Goal: Complete application form

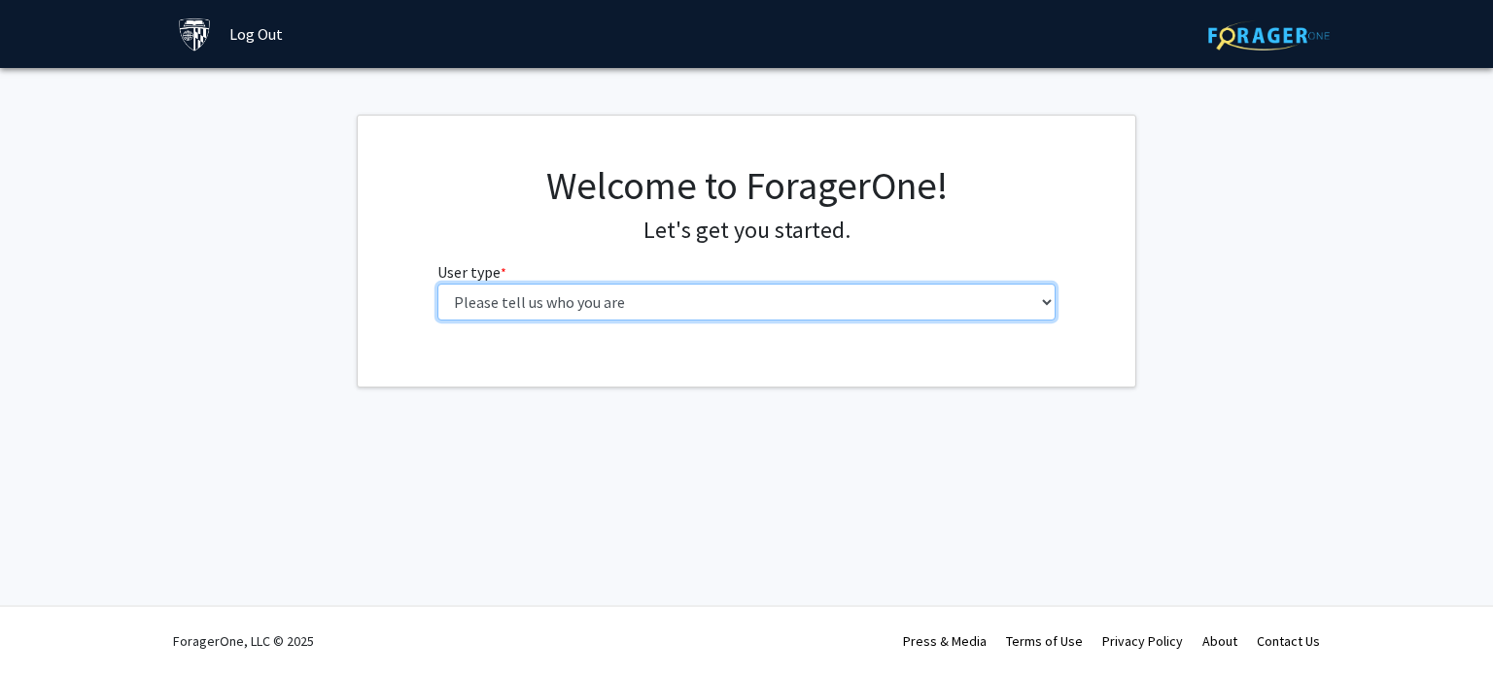
click at [1006, 315] on select "Please tell us who you are Undergraduate Student Master's Student Doctoral Cand…" at bounding box center [746, 302] width 619 height 37
select select "2: masters"
click at [437, 284] on select "Please tell us who you are Undergraduate Student Master's Student Doctoral Cand…" at bounding box center [746, 302] width 619 height 37
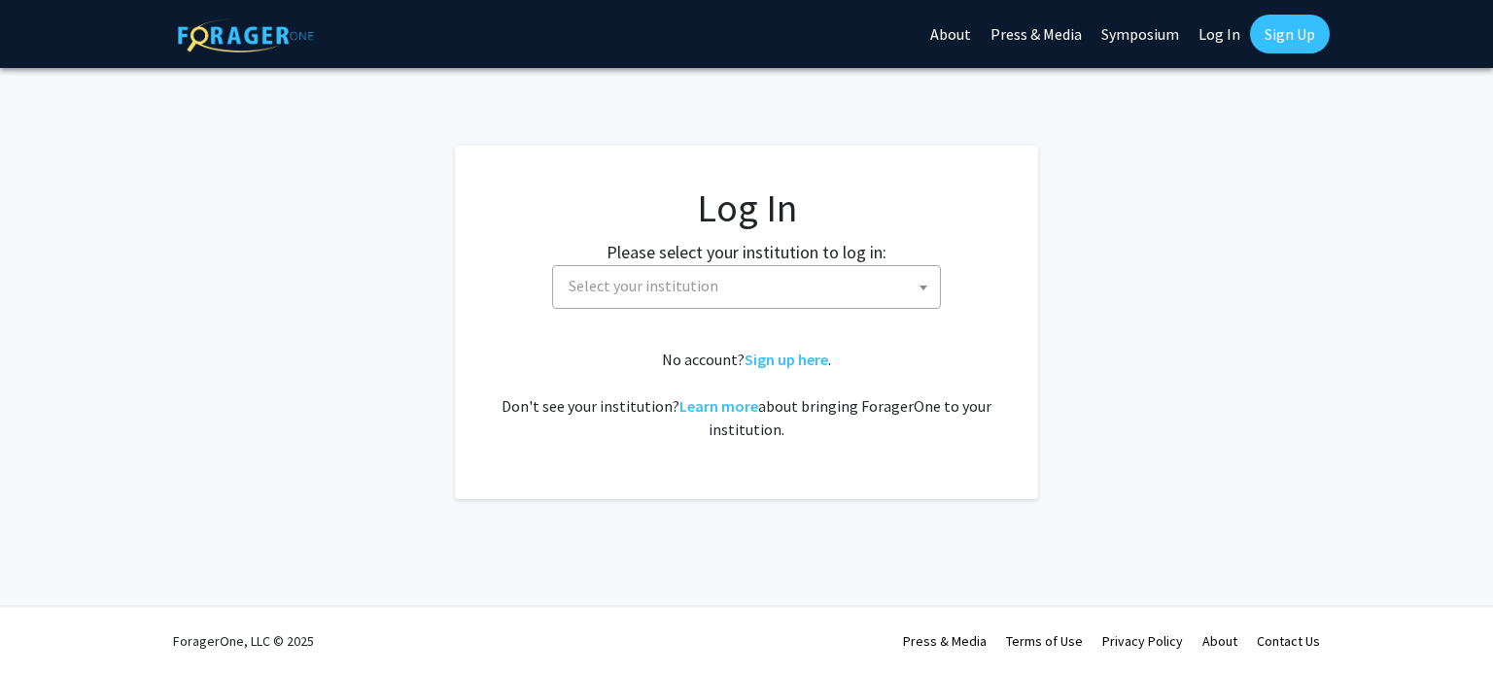
select select
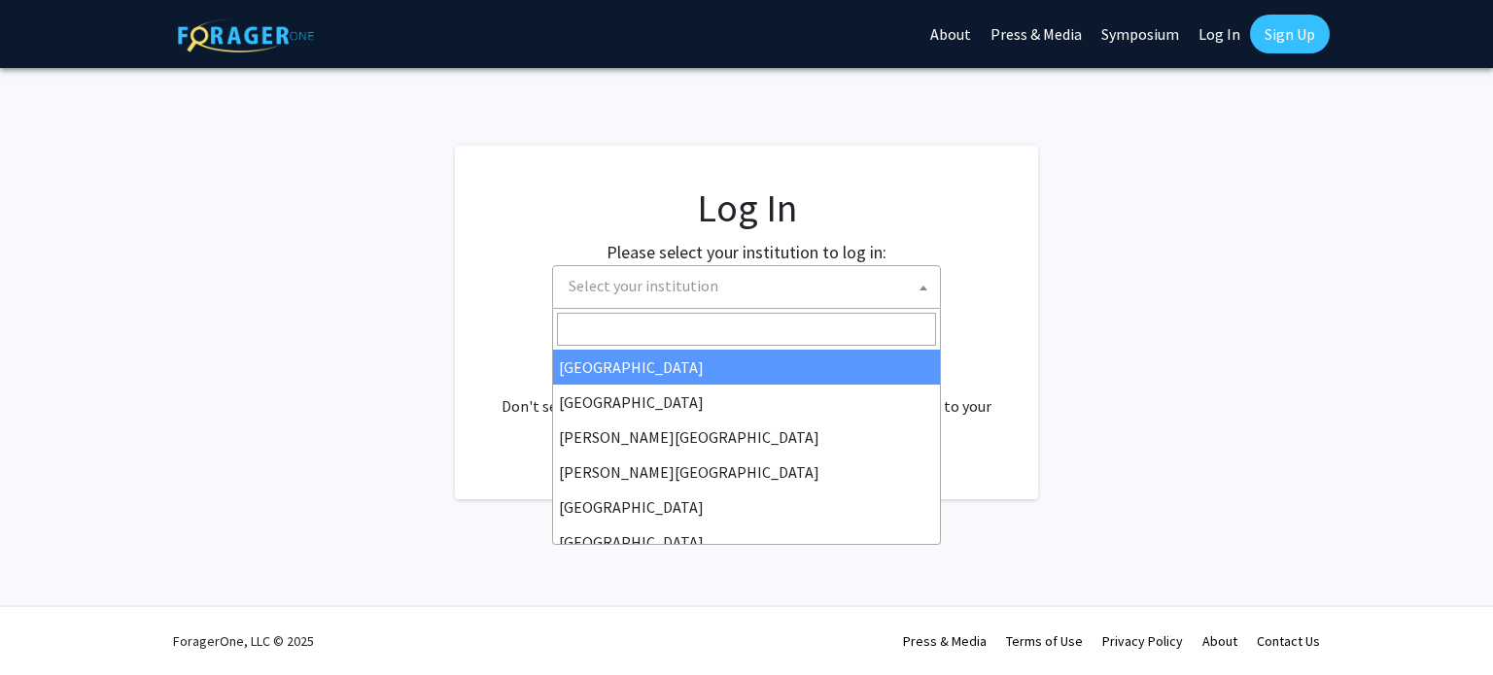
click at [832, 287] on span "Select your institution" at bounding box center [750, 286] width 379 height 40
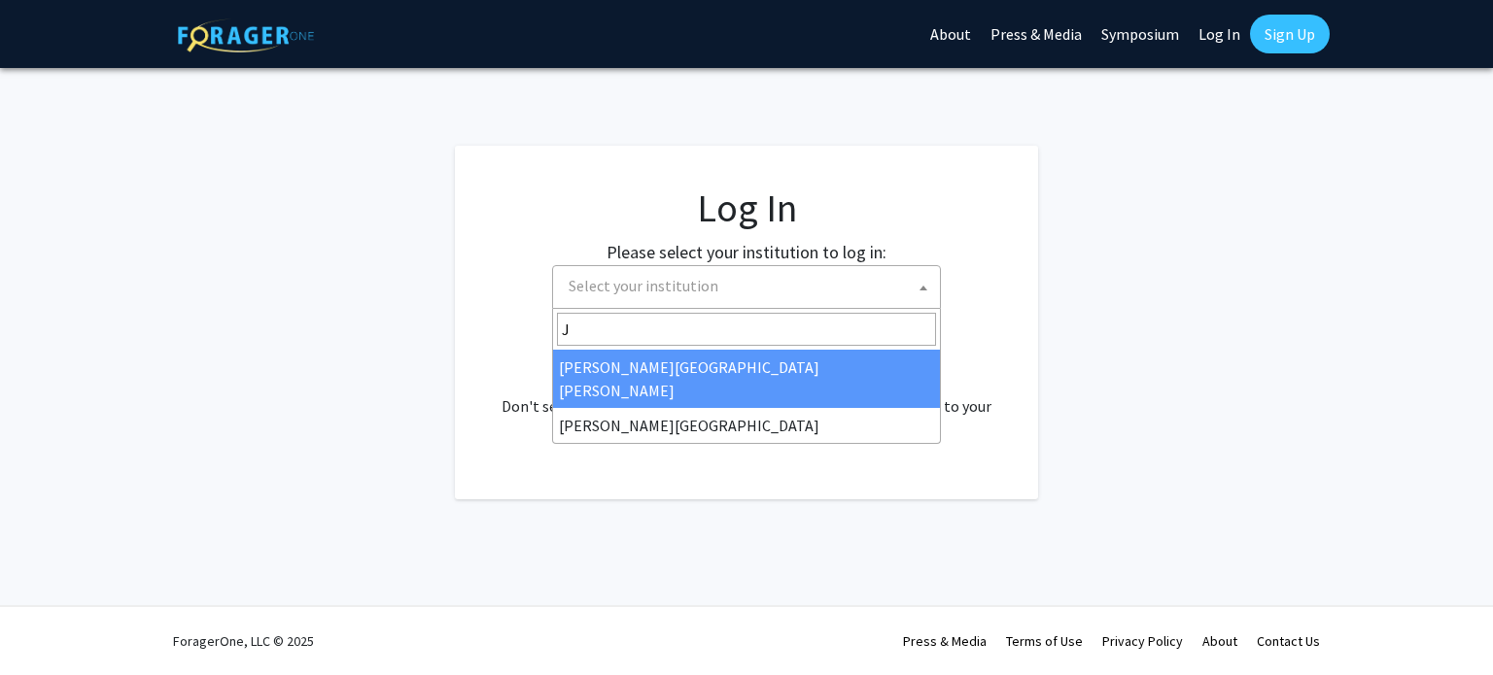
type input "J"
select select "1"
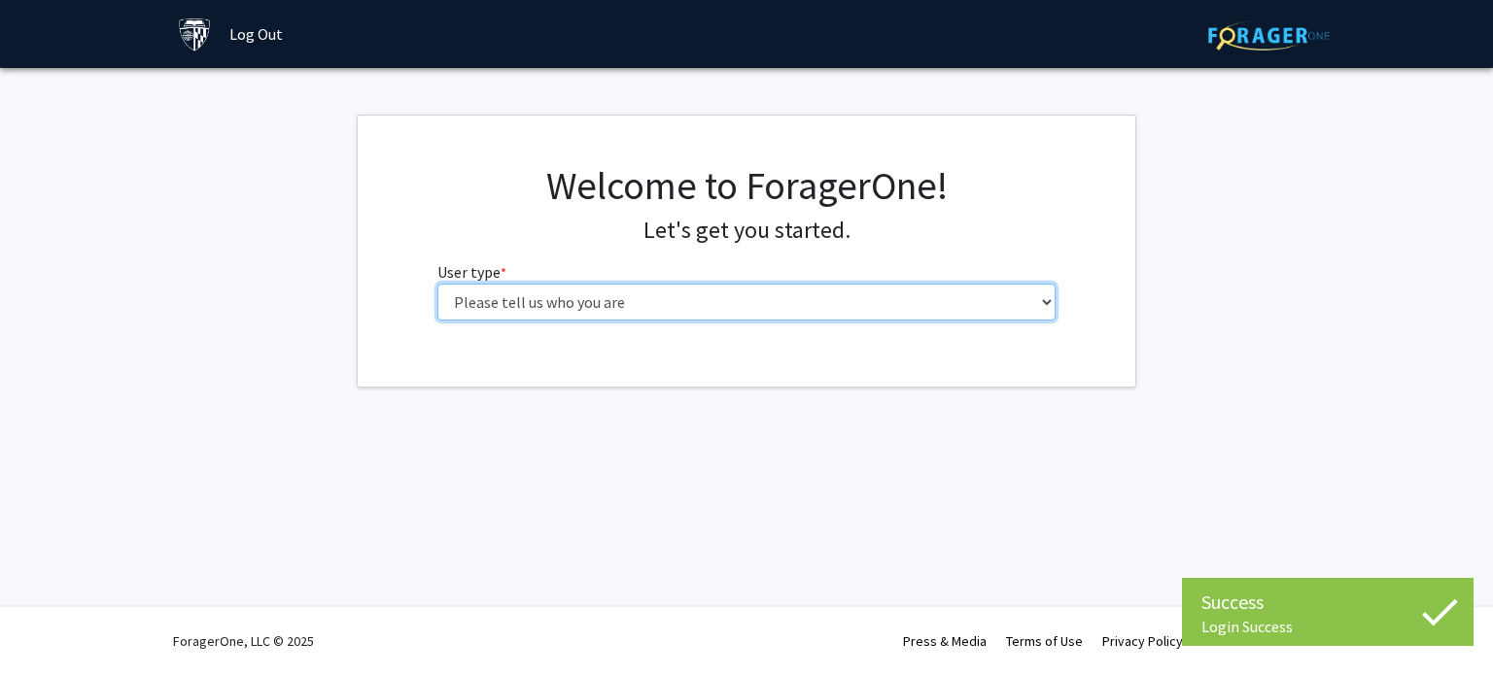
click at [839, 302] on select "Please tell us who you are Undergraduate Student Master's Student Doctoral Cand…" at bounding box center [746, 302] width 619 height 37
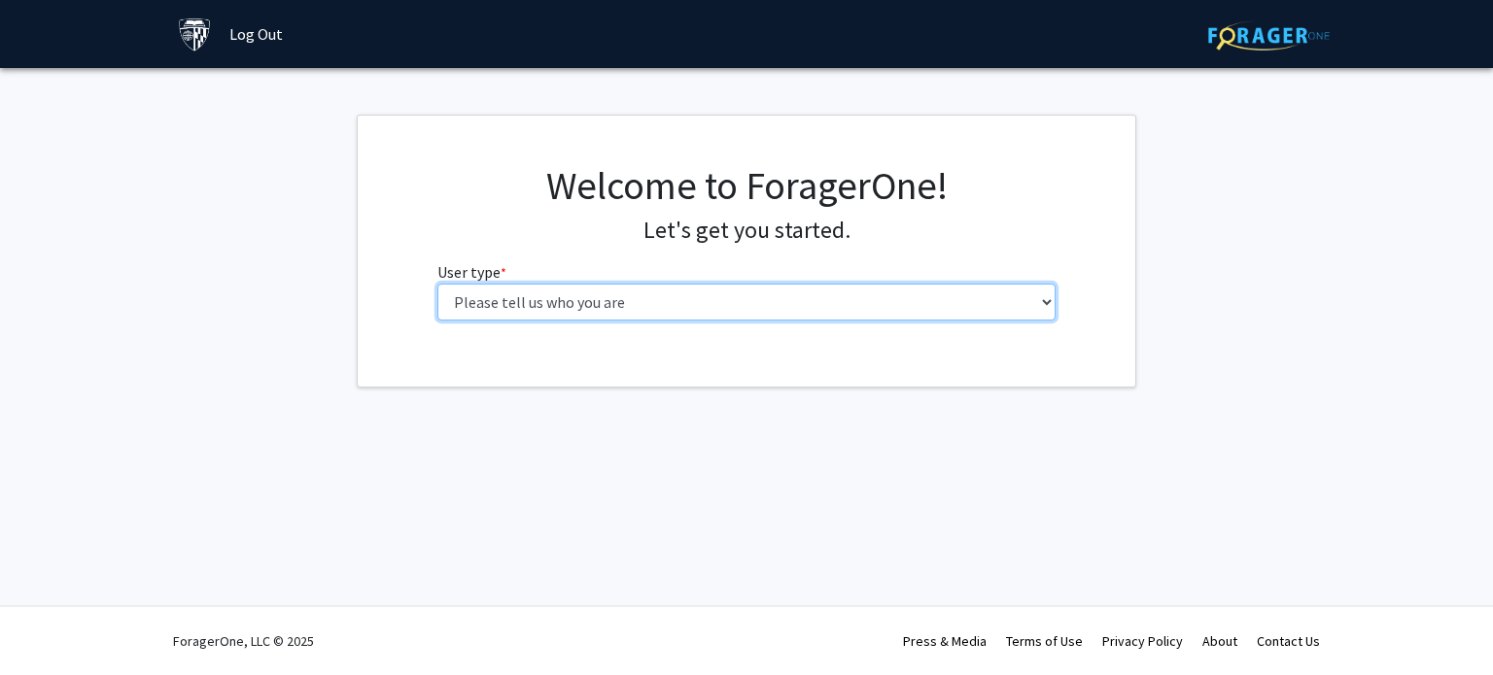
select select "2: masters"
click at [437, 284] on select "Please tell us who you are Undergraduate Student Master's Student Doctoral Cand…" at bounding box center [746, 302] width 619 height 37
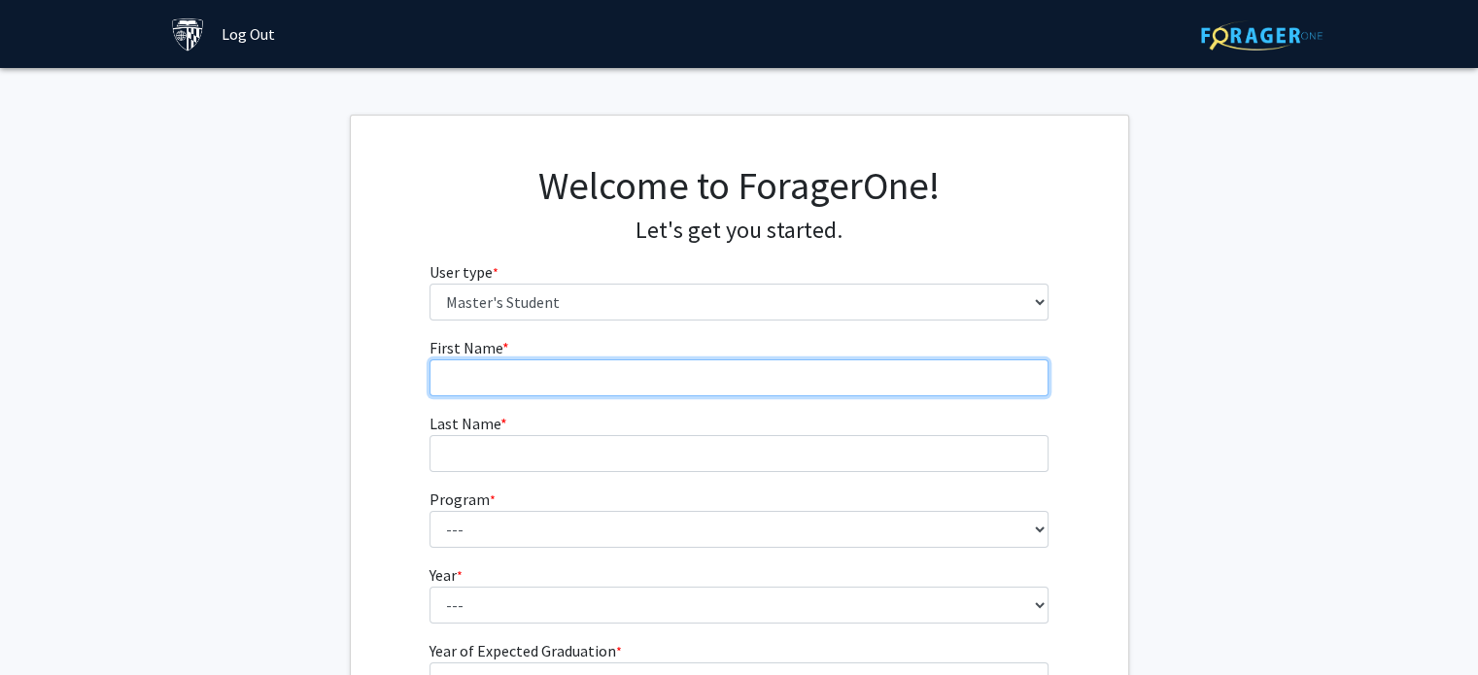
click at [809, 383] on input "First Name * required" at bounding box center [739, 378] width 619 height 37
type input "Mitsuki"
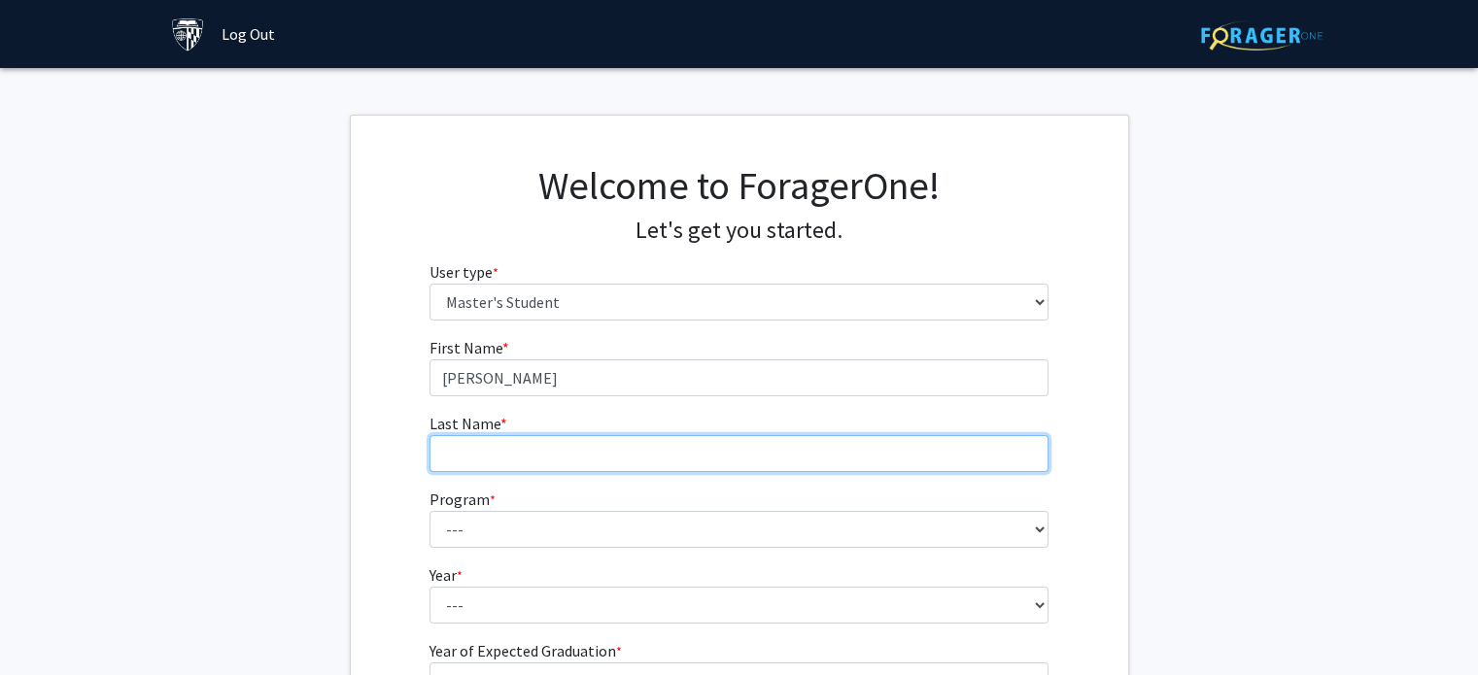
type input "Kitagawa"
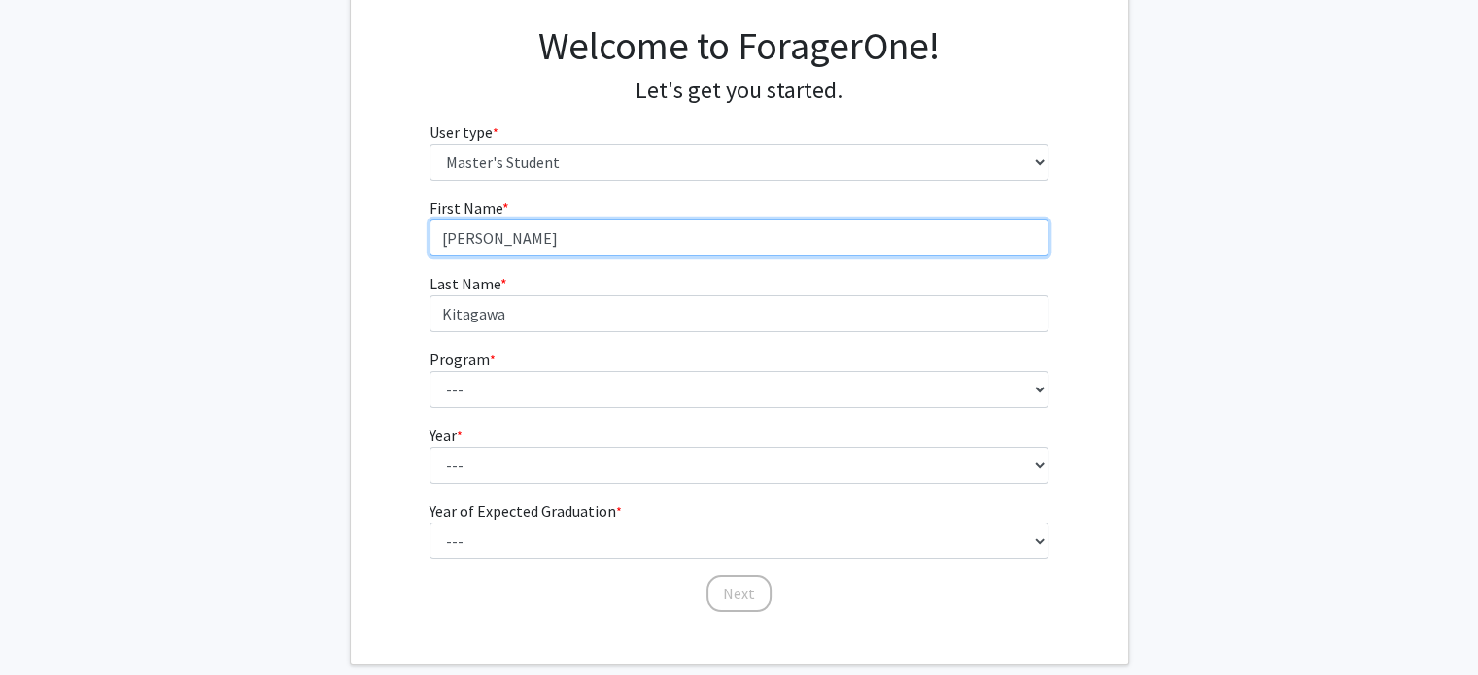
scroll to position [144, 0]
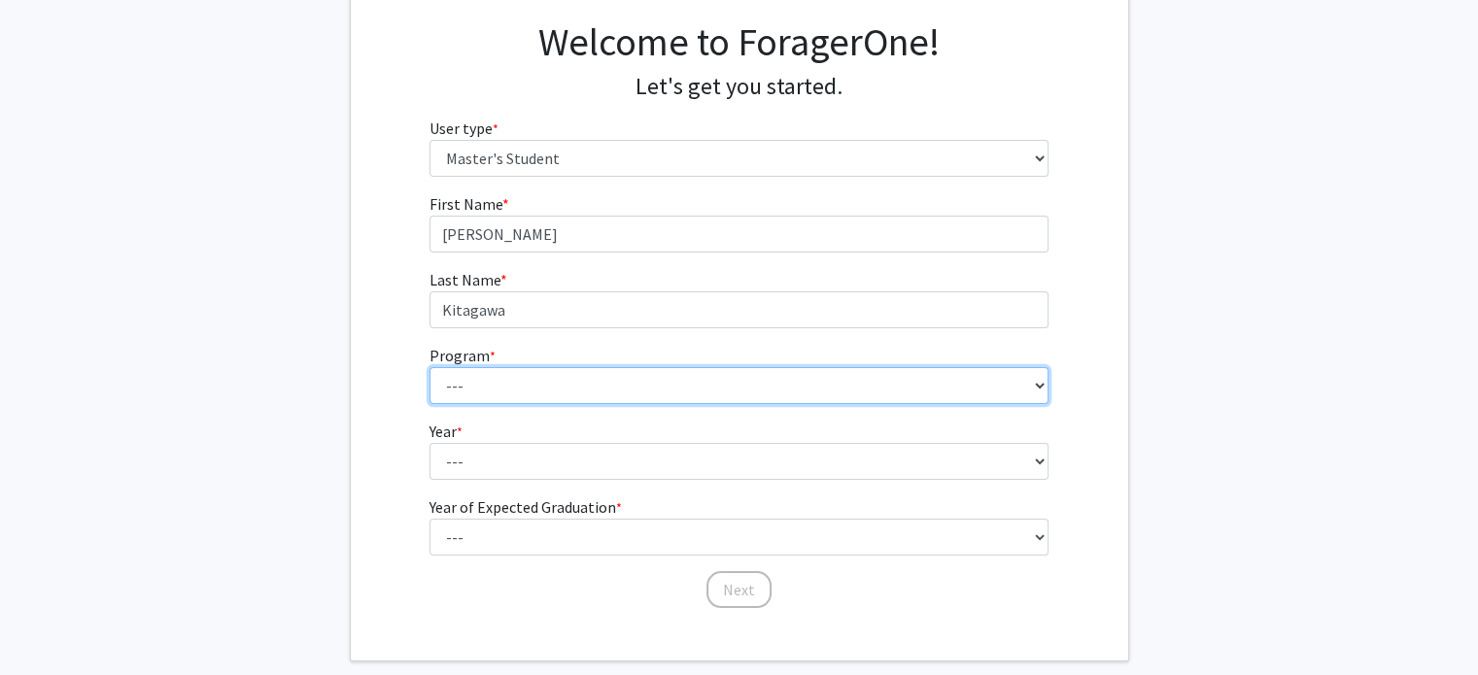
click at [677, 388] on select "--- Anatomy Education Applied and Computational Mathematics Applied Biomedical …" at bounding box center [739, 385] width 619 height 37
select select "130: 96"
click at [430, 367] on select "--- Anatomy Education Applied and Computational Mathematics Applied Biomedical …" at bounding box center [739, 385] width 619 height 37
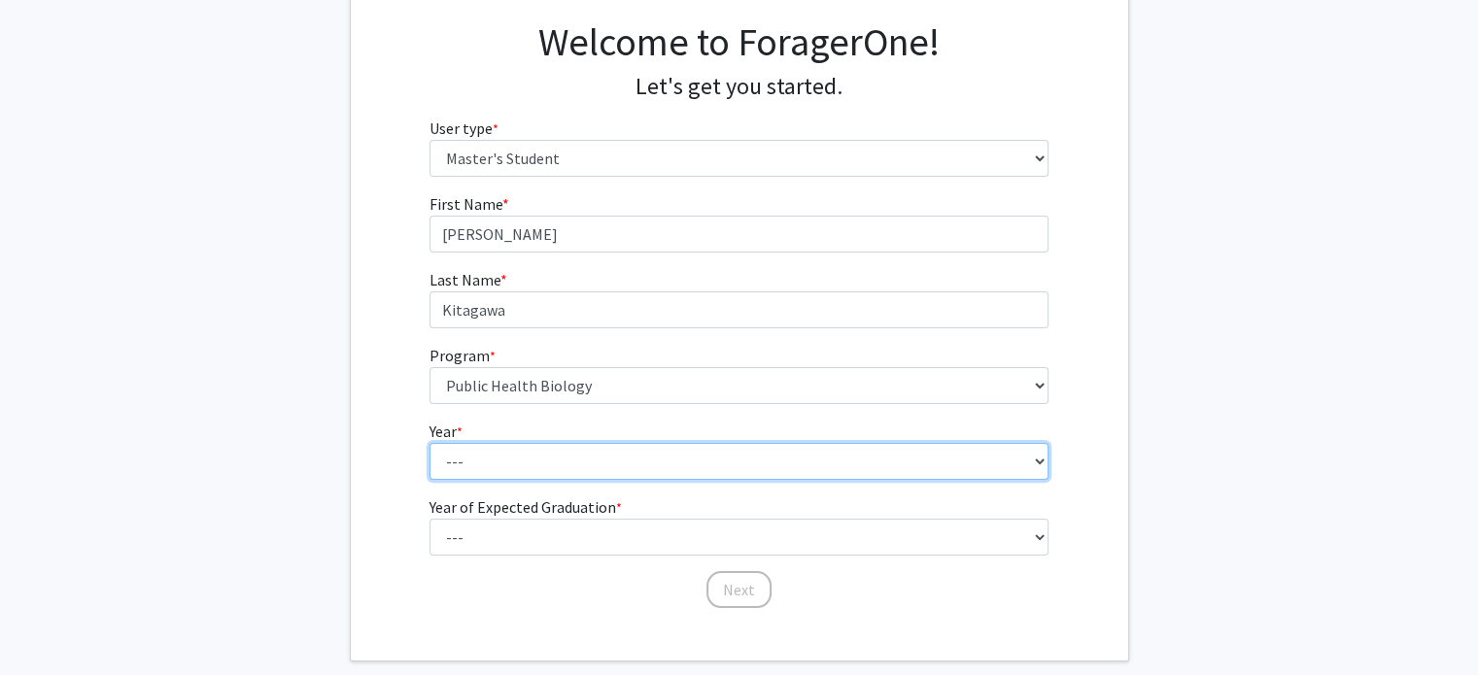
click at [551, 458] on select "--- First Year Second Year" at bounding box center [739, 461] width 619 height 37
select select "1: first_year"
click at [430, 443] on select "--- First Year Second Year" at bounding box center [739, 461] width 619 height 37
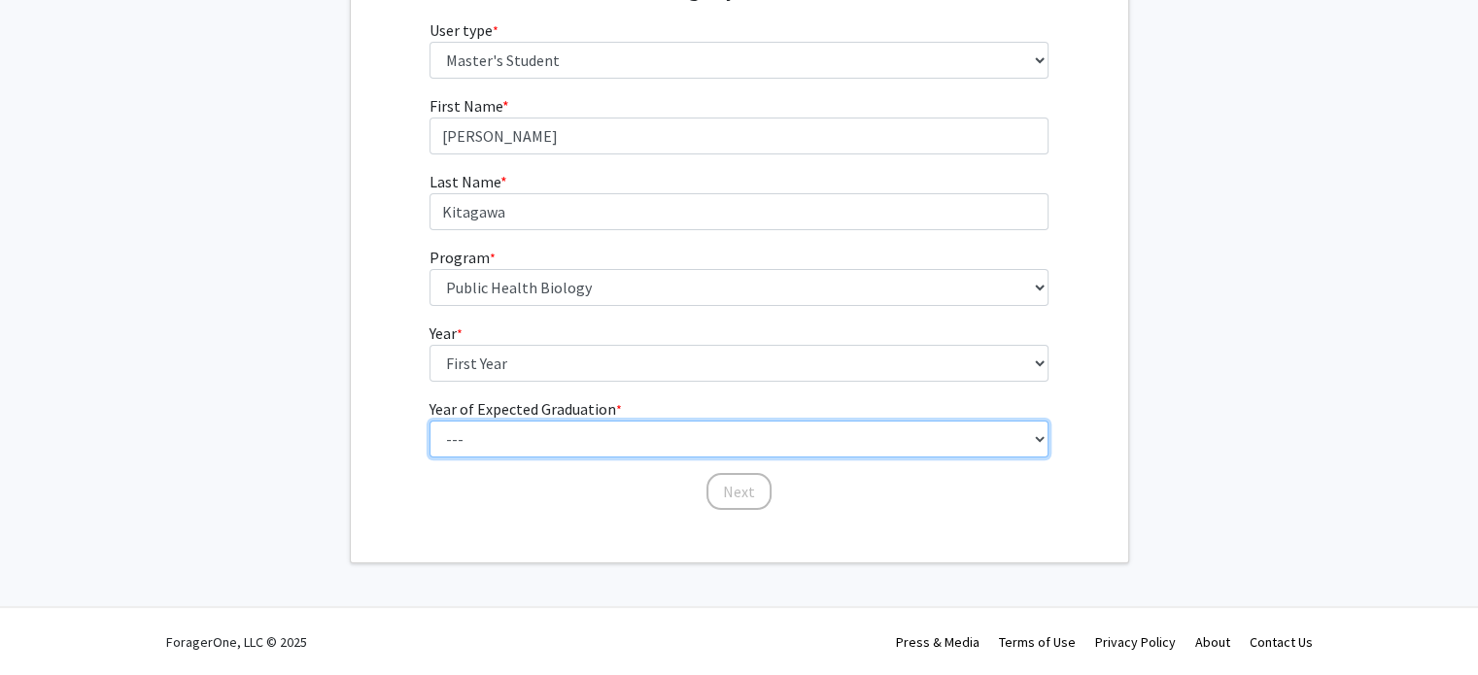
click at [579, 424] on select "--- 2025 2026 2027 2028 2029 2030 2031 2032 2033 2034" at bounding box center [739, 439] width 619 height 37
select select "2: 2026"
click at [430, 421] on select "--- 2025 2026 2027 2028 2029 2030 2031 2032 2033 2034" at bounding box center [739, 439] width 619 height 37
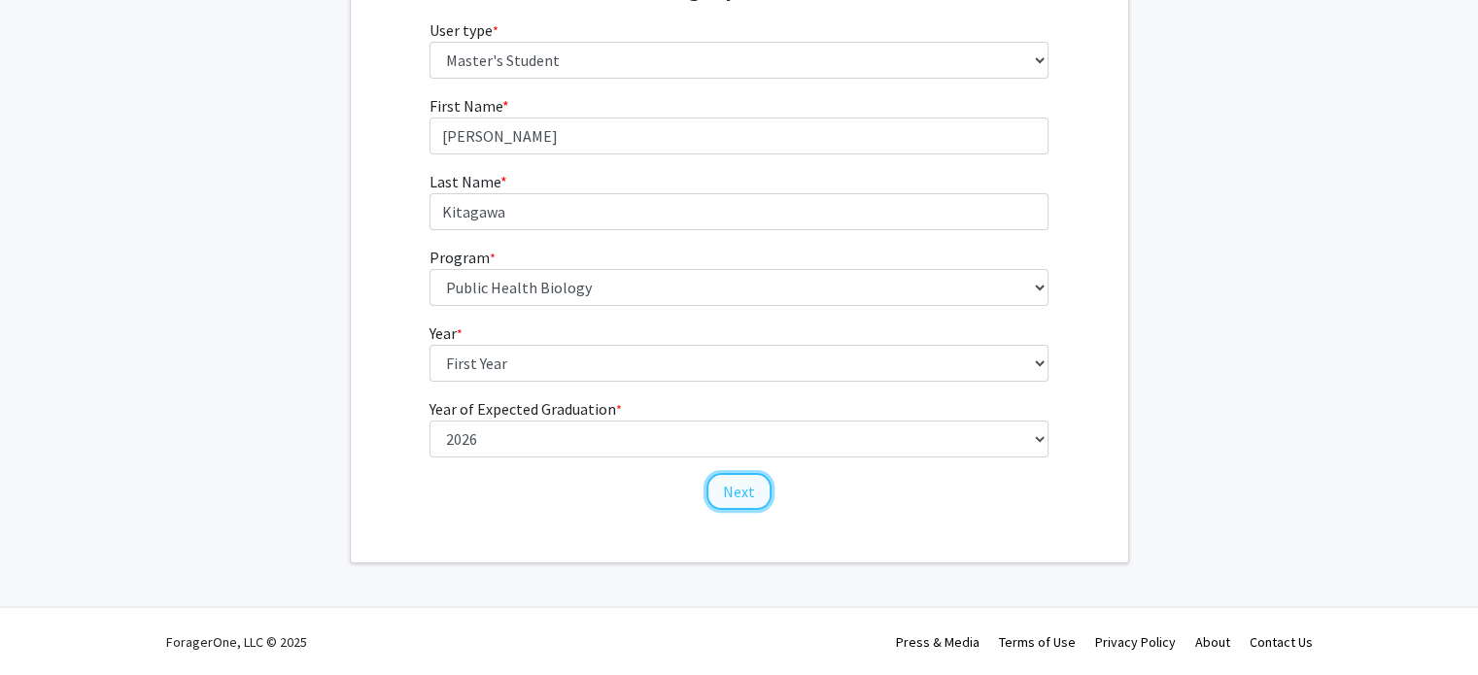
click at [727, 488] on button "Next" at bounding box center [739, 491] width 65 height 37
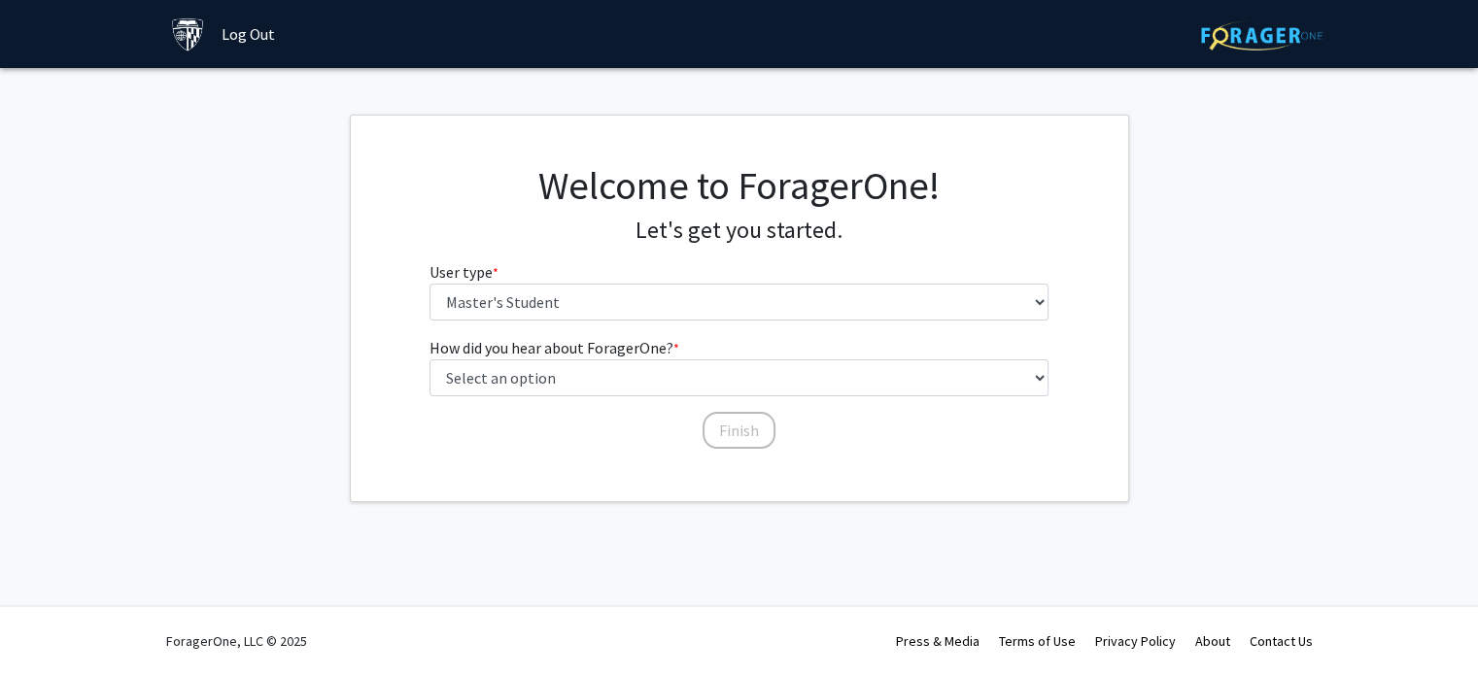
scroll to position [0, 0]
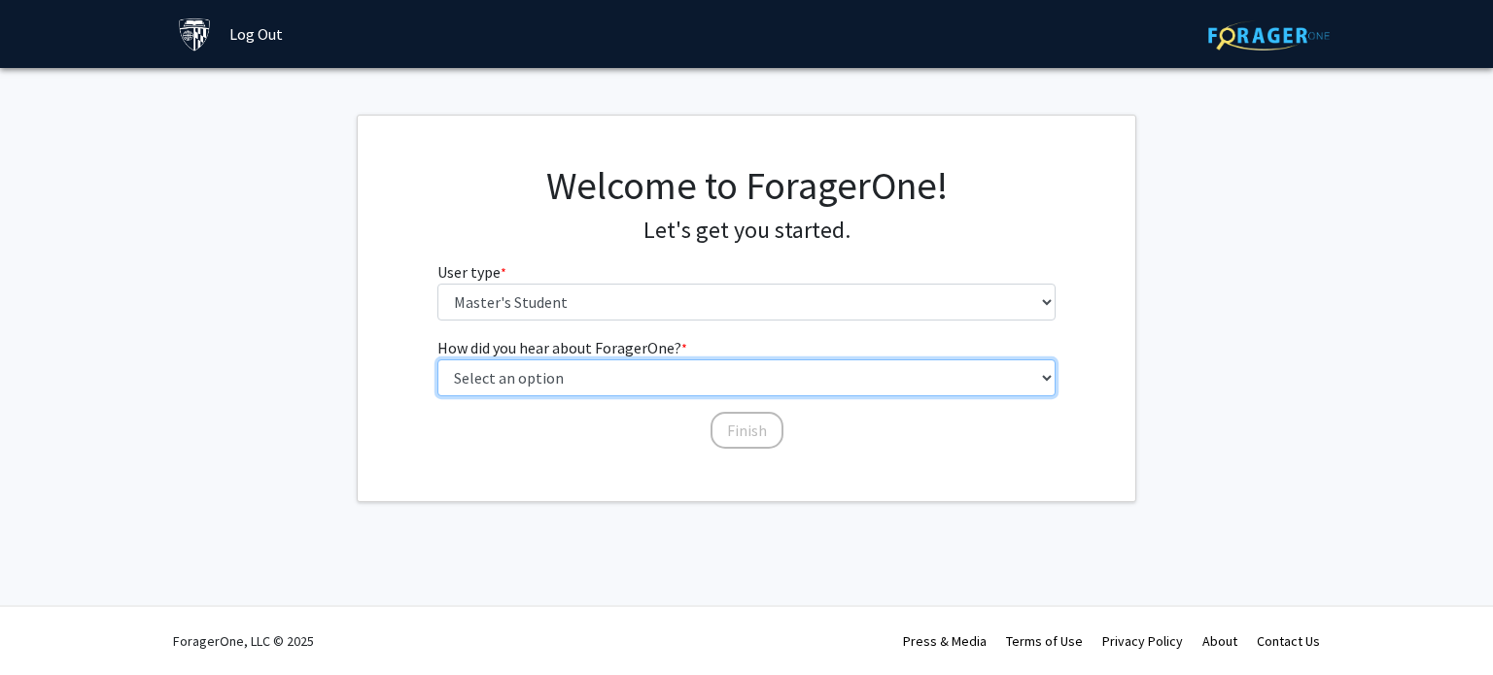
click at [841, 370] on select "Select an option Peer/student recommendation Faculty/staff recommendation Unive…" at bounding box center [746, 378] width 619 height 37
select select "3: university_website"
click at [437, 360] on select "Select an option Peer/student recommendation Faculty/staff recommendation Unive…" at bounding box center [746, 378] width 619 height 37
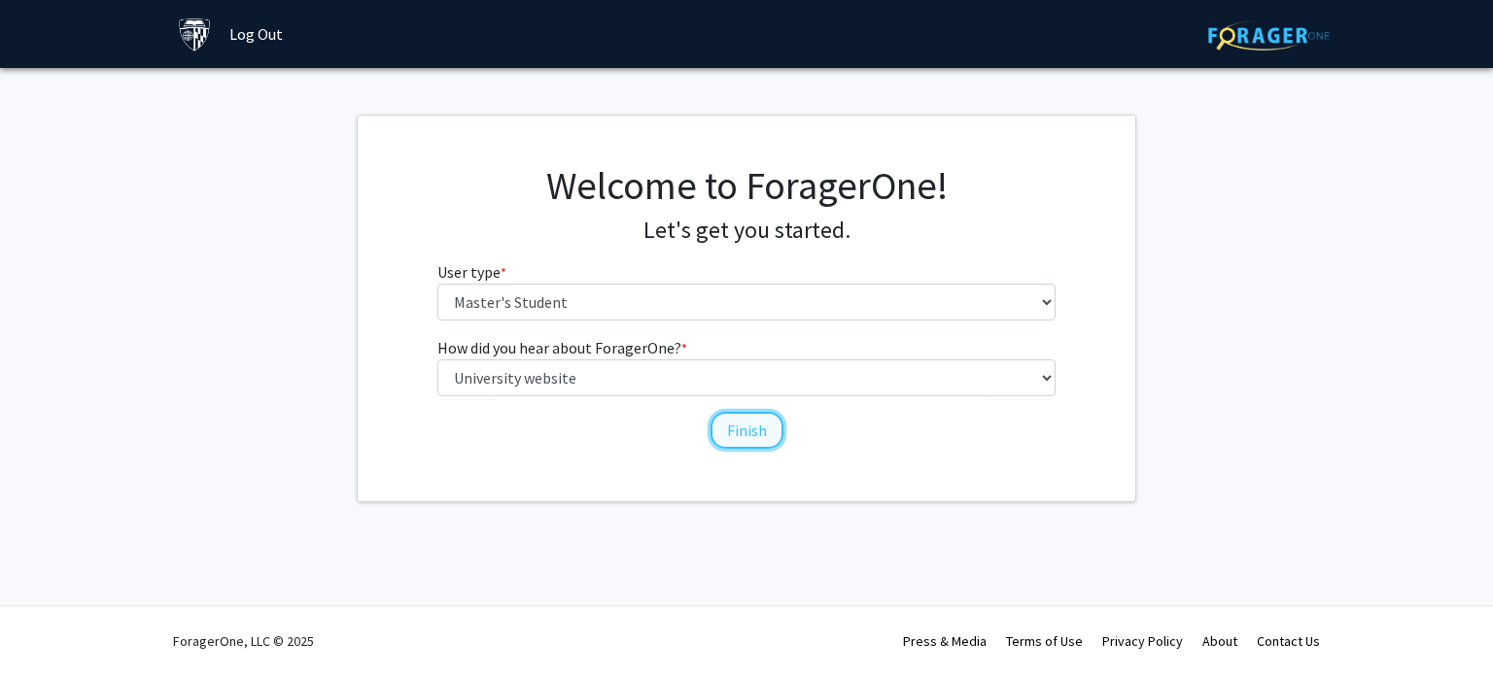
click at [744, 426] on button "Finish" at bounding box center [746, 430] width 73 height 37
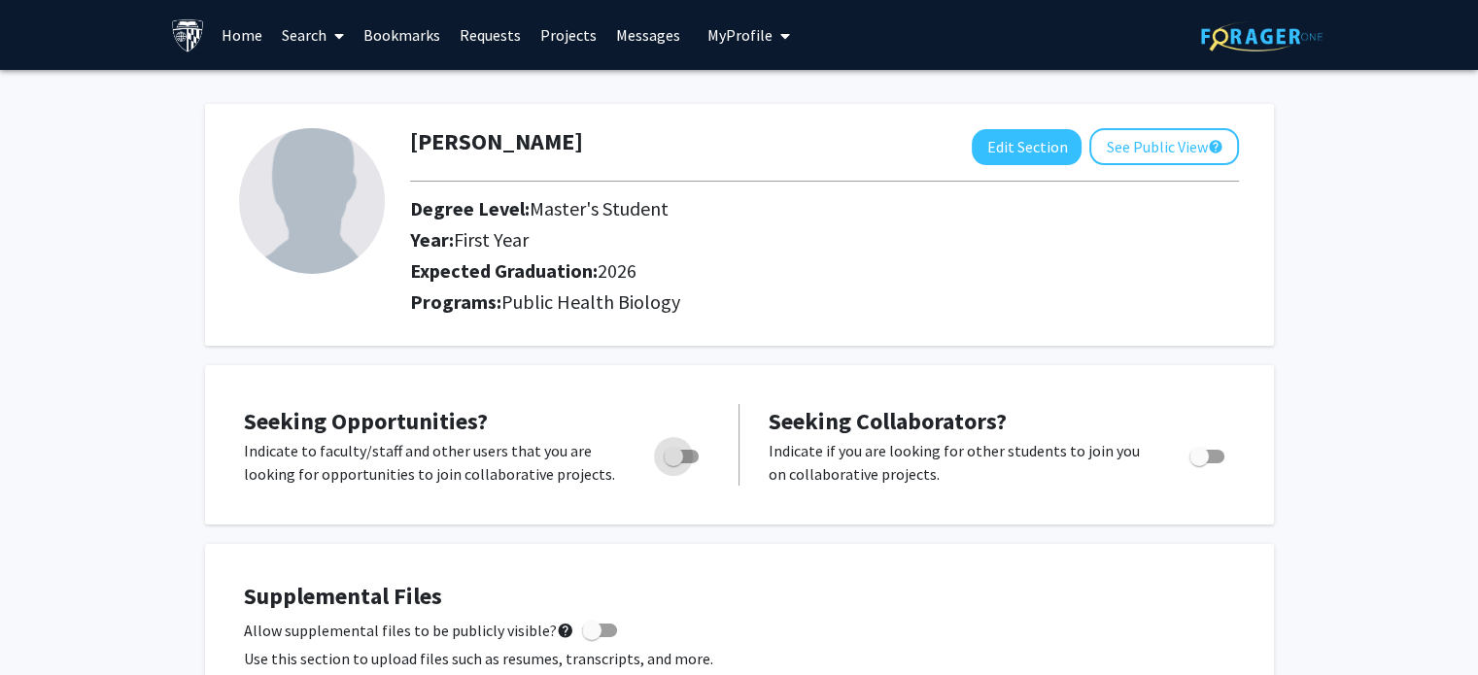
click at [690, 450] on span "Toggle" at bounding box center [681, 457] width 35 height 14
click at [674, 464] on input "Are you actively seeking opportunities?" at bounding box center [673, 464] width 1 height 1
checkbox input "true"
